Goal: Task Accomplishment & Management: Use online tool/utility

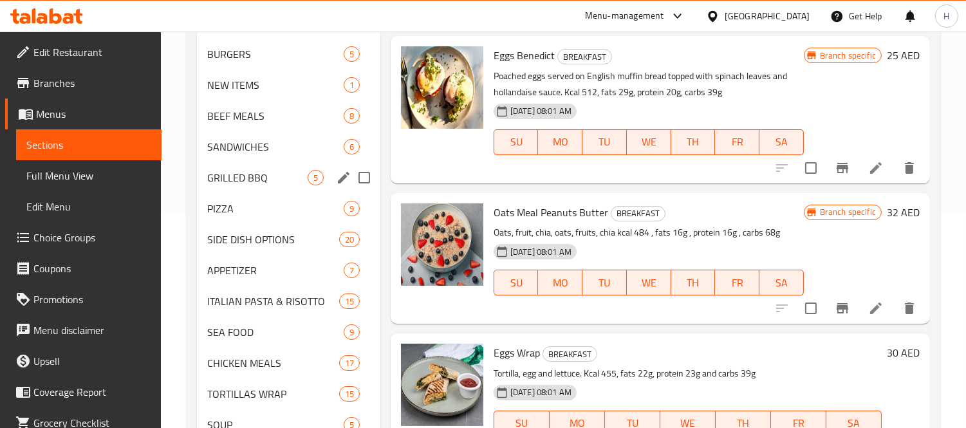
scroll to position [286, 0]
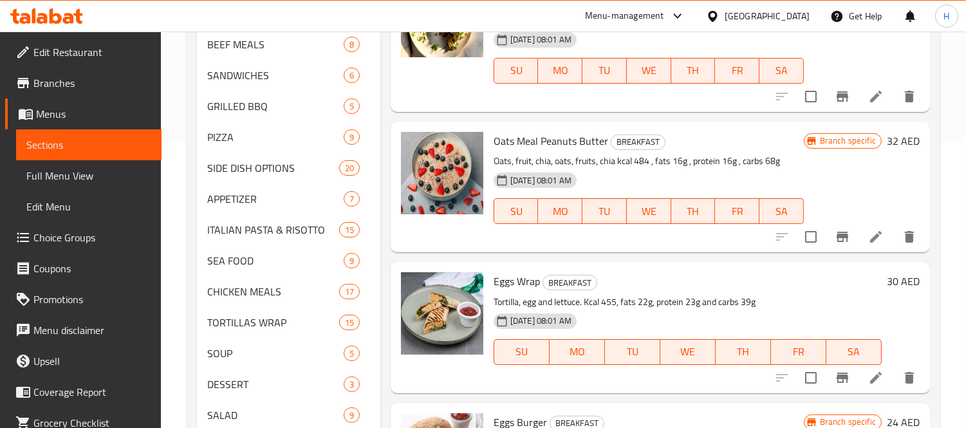
click at [71, 49] on span "Edit Restaurant" at bounding box center [92, 51] width 118 height 15
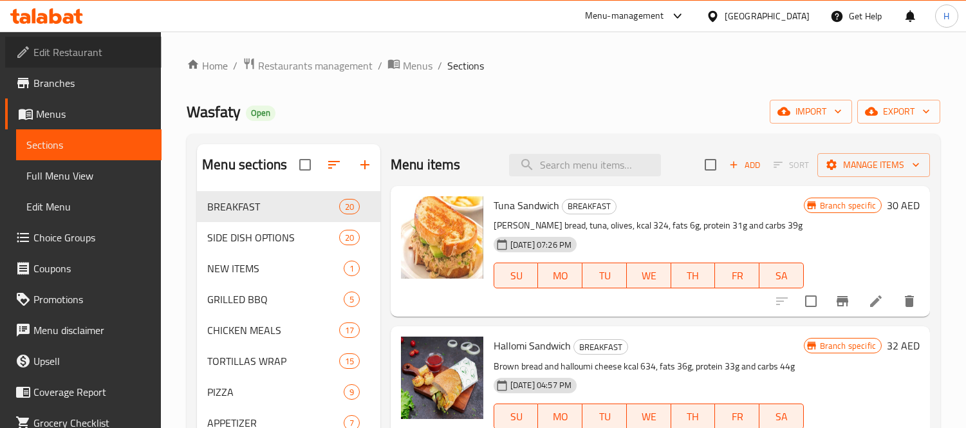
click at [91, 58] on span "Edit Restaurant" at bounding box center [92, 51] width 118 height 15
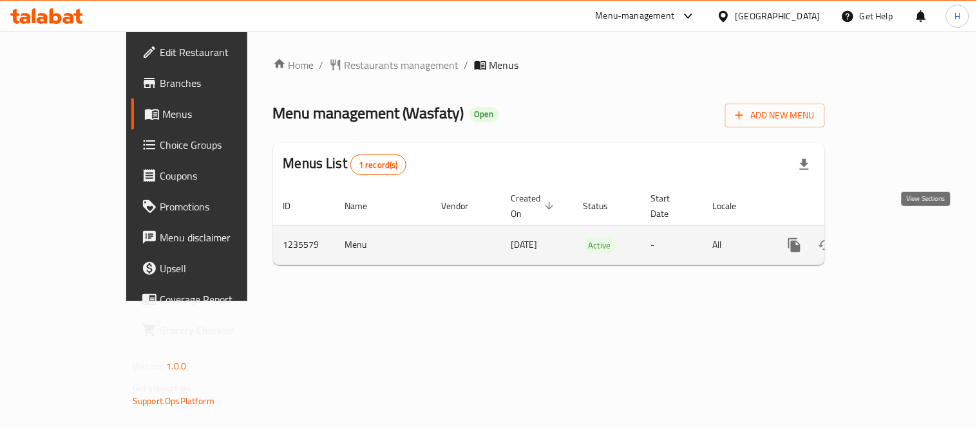
click at [895, 238] on icon "enhanced table" at bounding box center [886, 245] width 15 height 15
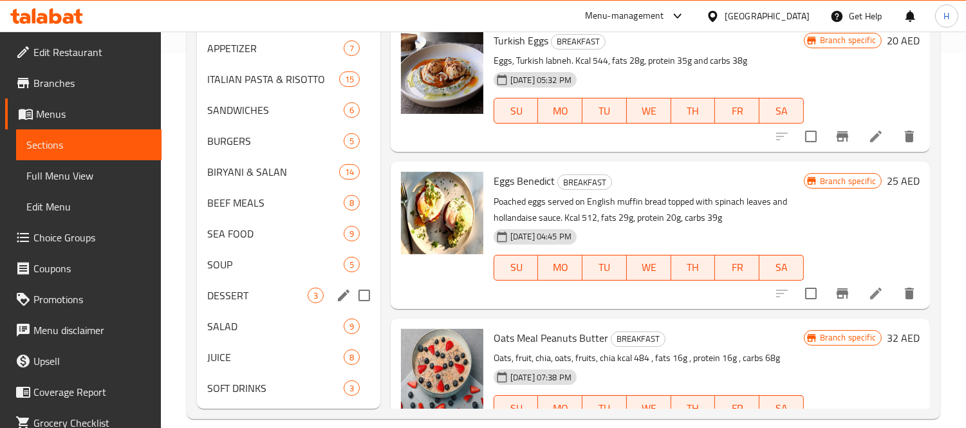
scroll to position [390, 0]
